Goal: Information Seeking & Learning: Learn about a topic

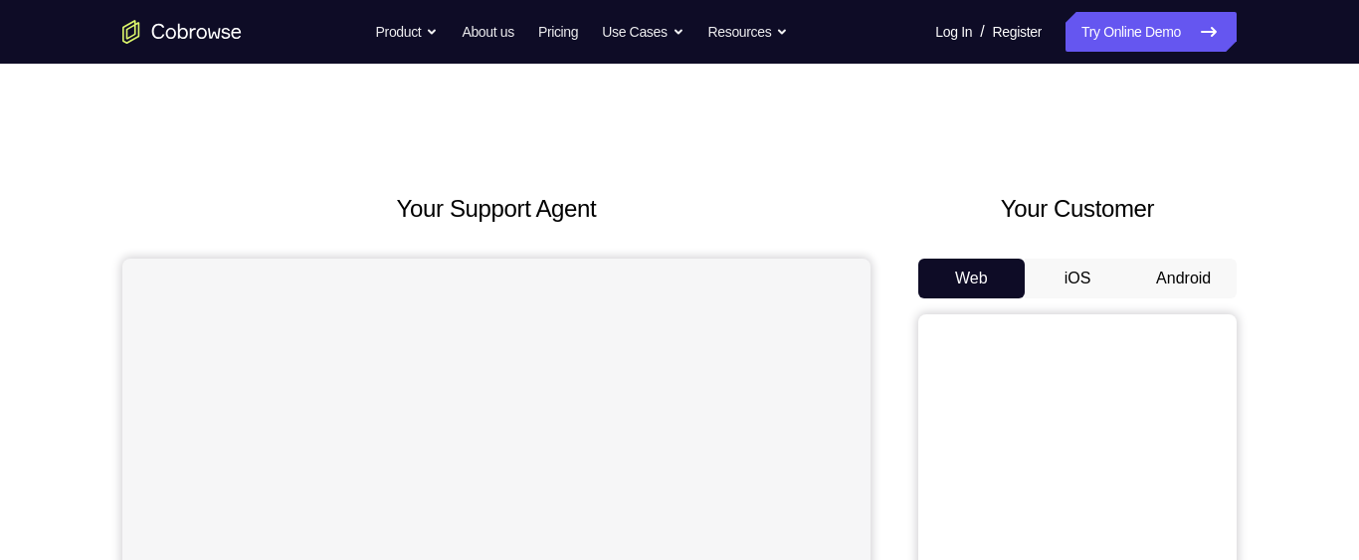
click at [1210, 276] on button "Android" at bounding box center [1183, 279] width 106 height 40
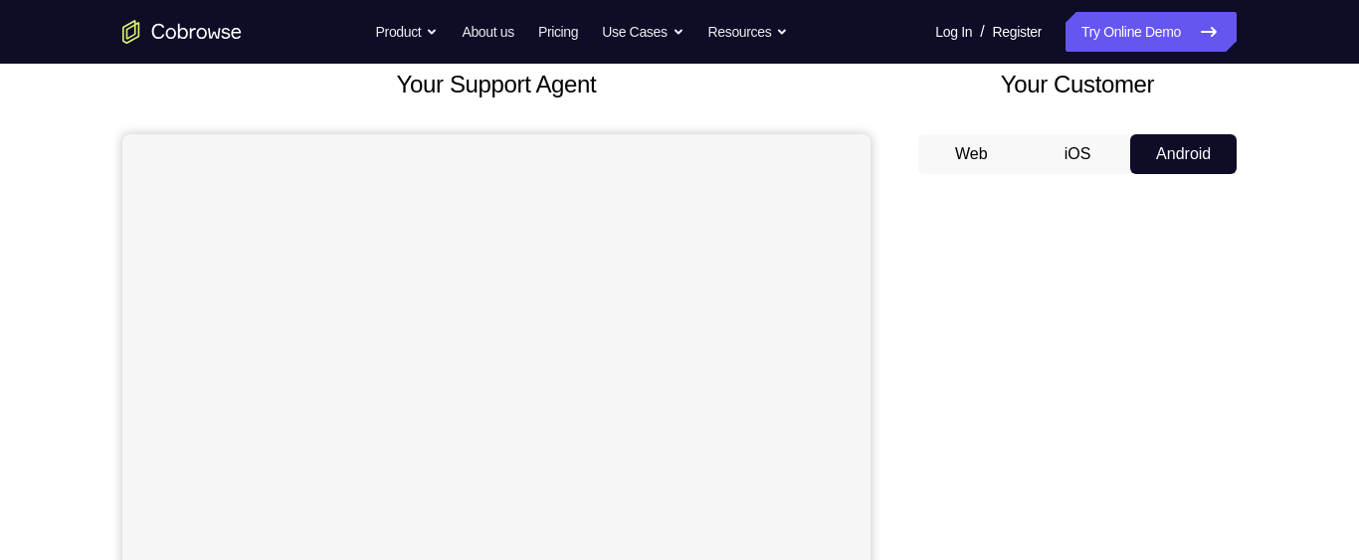
scroll to position [117, 0]
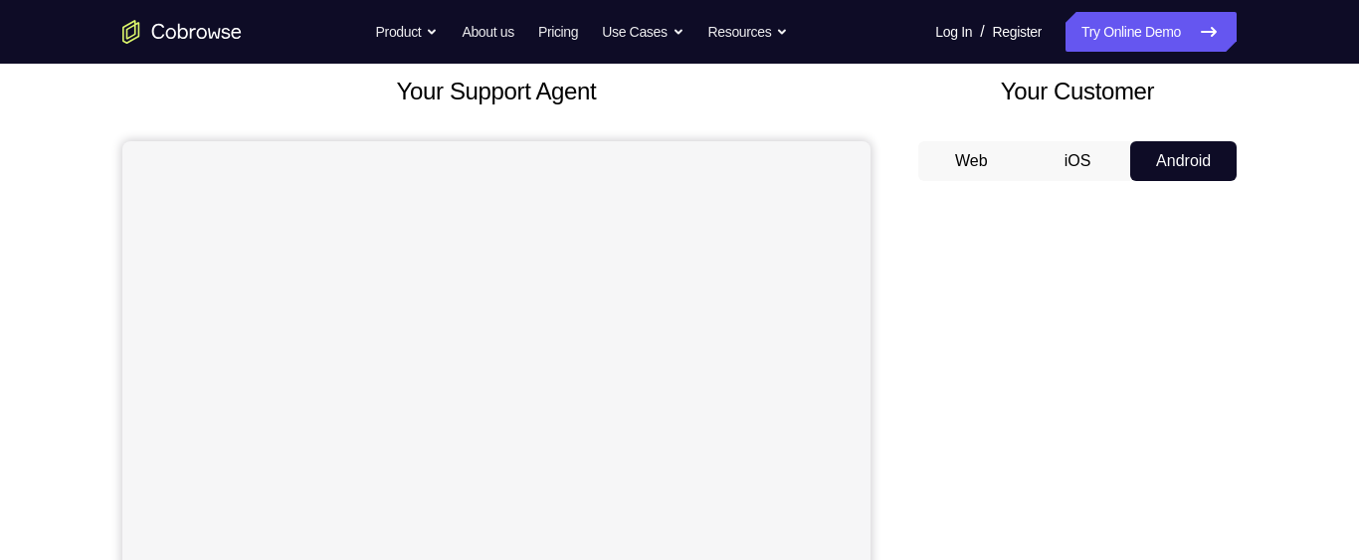
click at [1079, 166] on button "iOS" at bounding box center [1078, 161] width 106 height 40
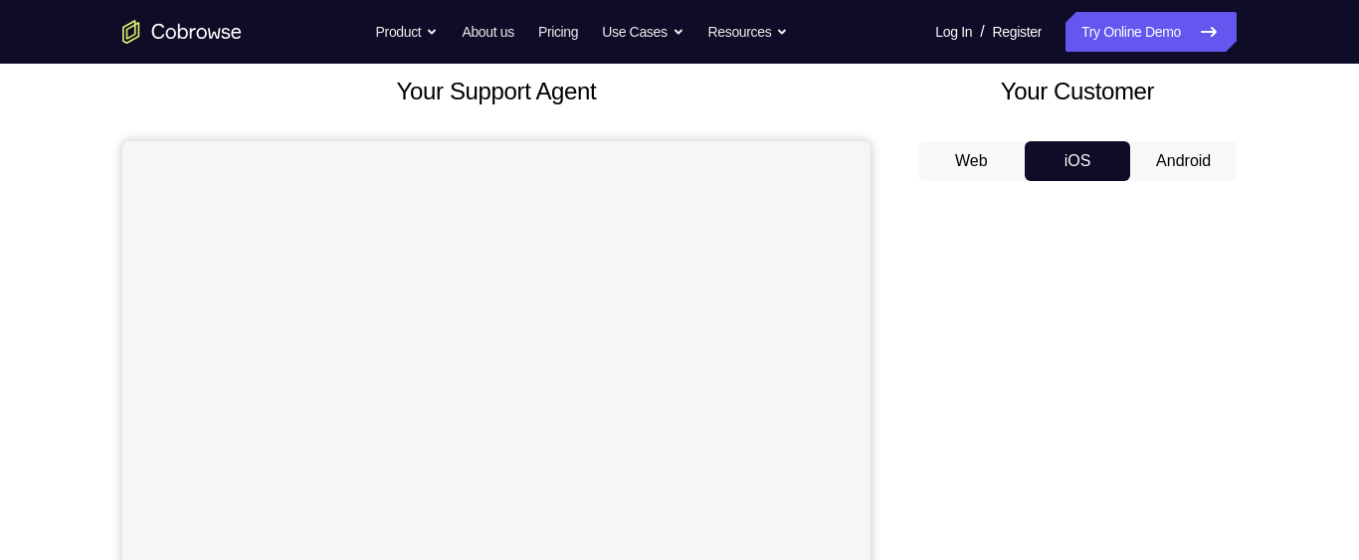
click at [986, 160] on button "Web" at bounding box center [971, 161] width 106 height 40
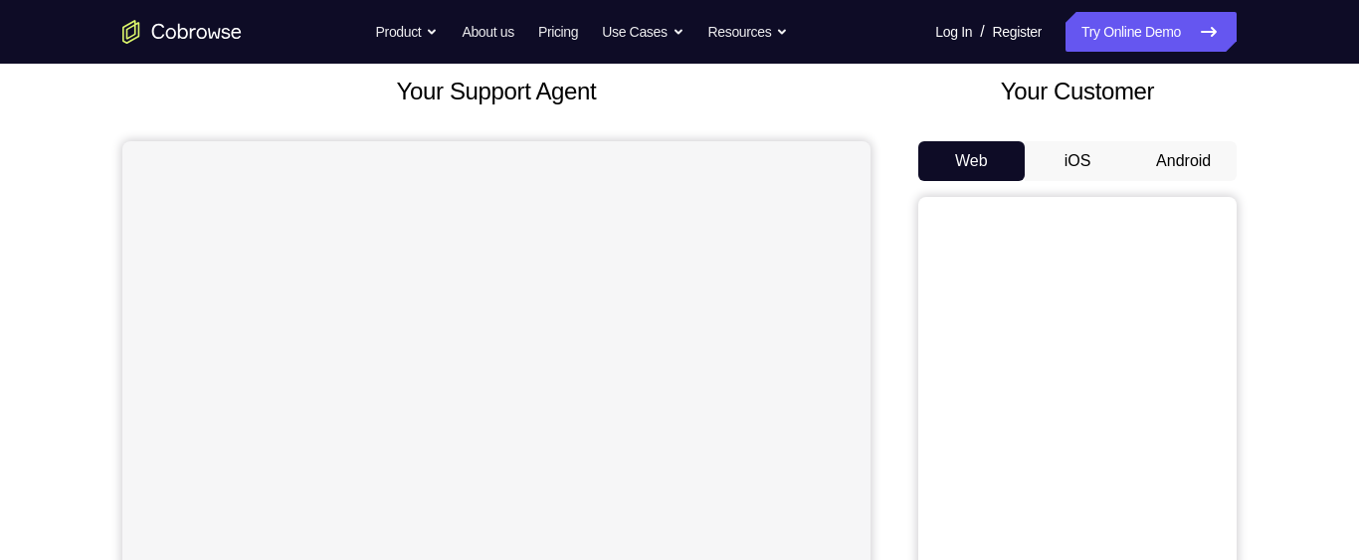
click at [1088, 162] on button "iOS" at bounding box center [1078, 161] width 106 height 40
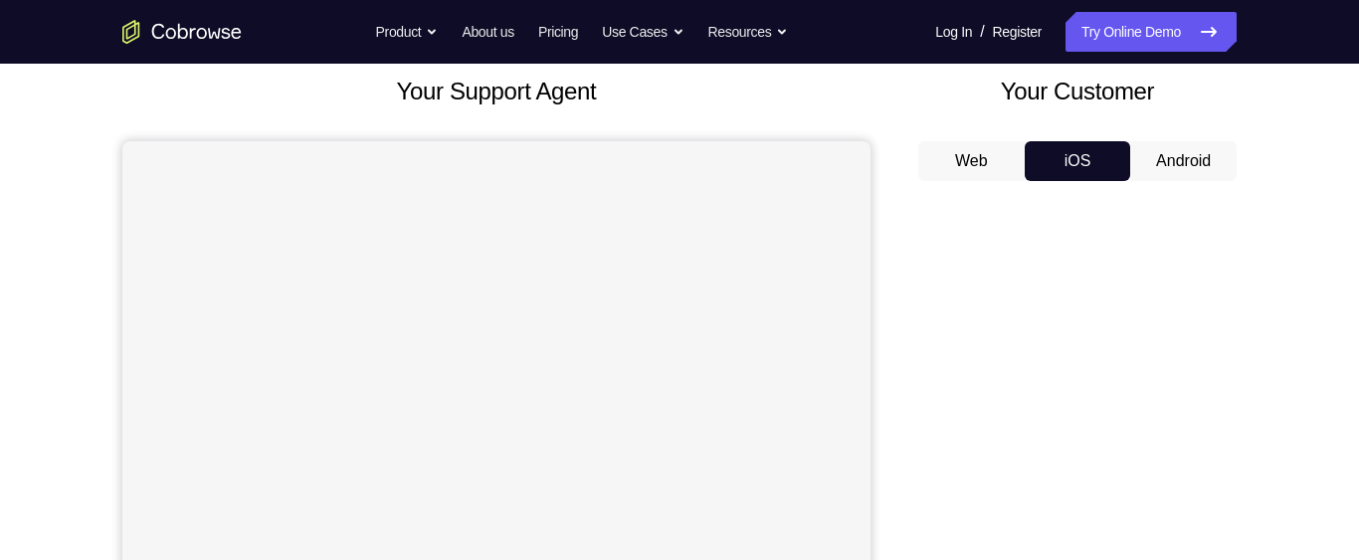
click at [1182, 165] on button "Android" at bounding box center [1183, 161] width 106 height 40
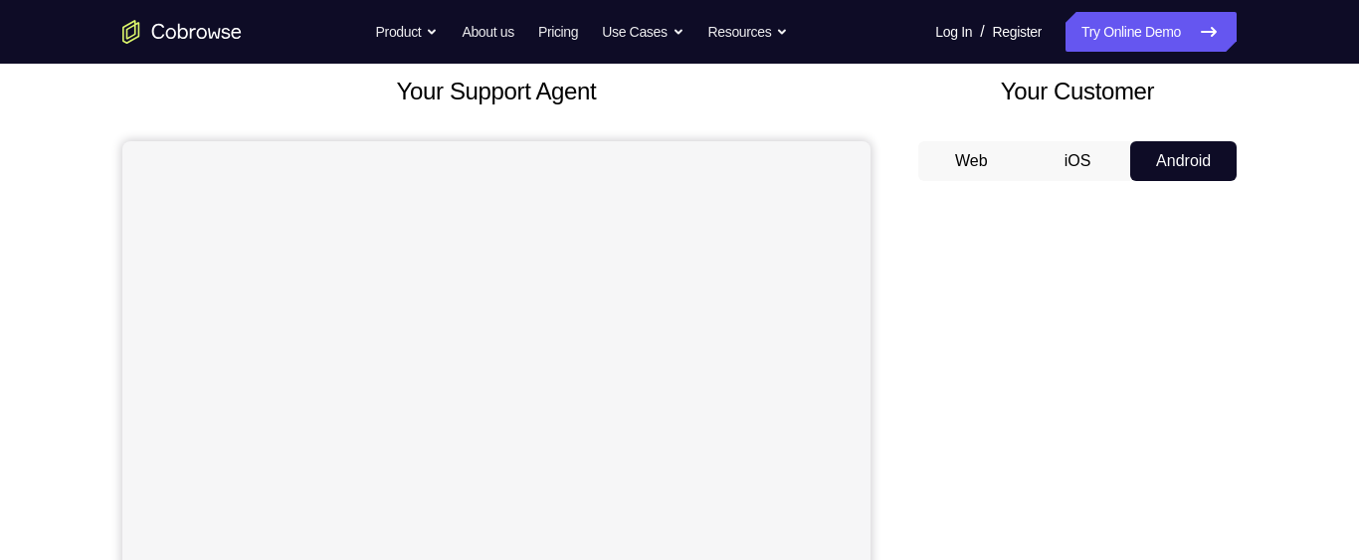
click at [981, 163] on button "Web" at bounding box center [971, 161] width 106 height 40
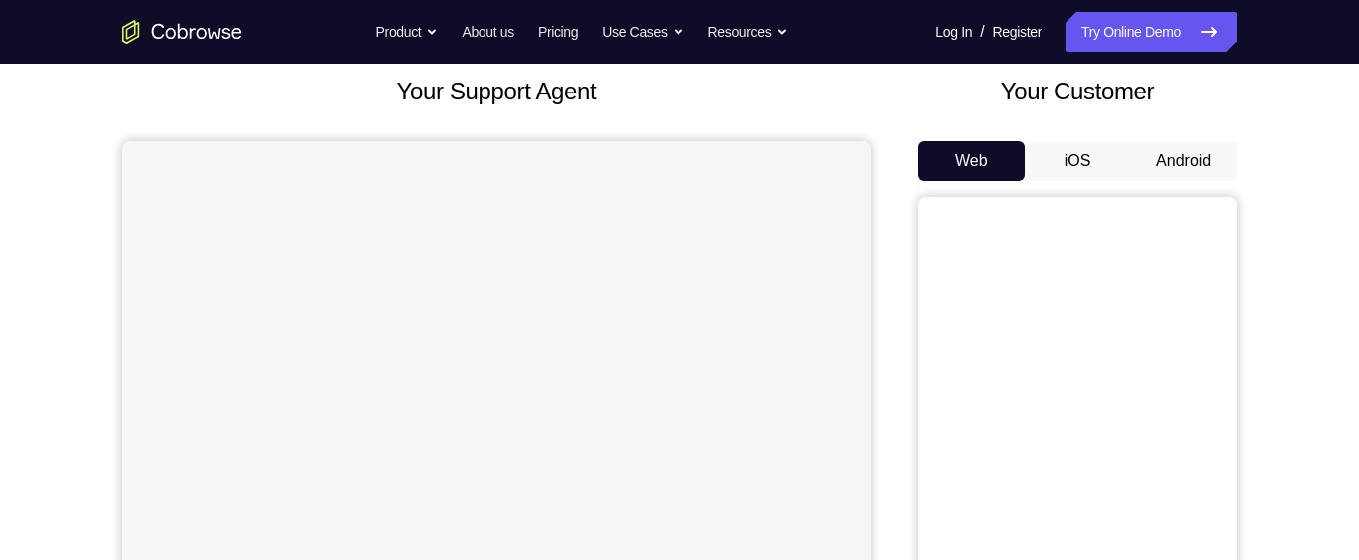
click at [1174, 152] on button "Android" at bounding box center [1183, 161] width 106 height 40
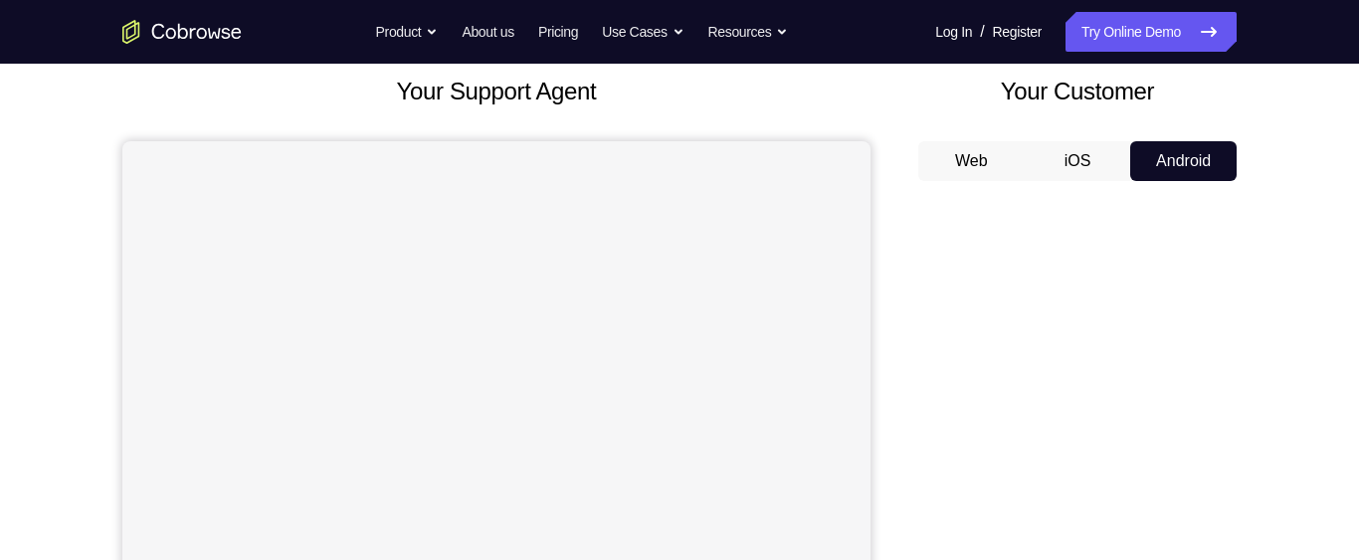
scroll to position [115, 0]
